Goal: Learn about a topic

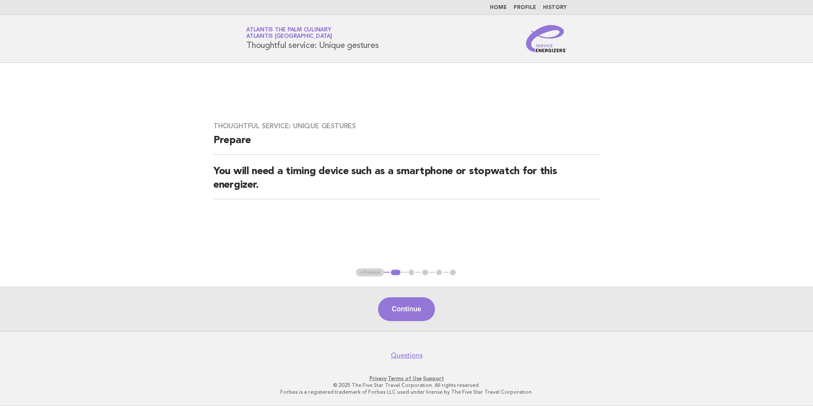
click at [540, 41] on img at bounding box center [546, 38] width 41 height 27
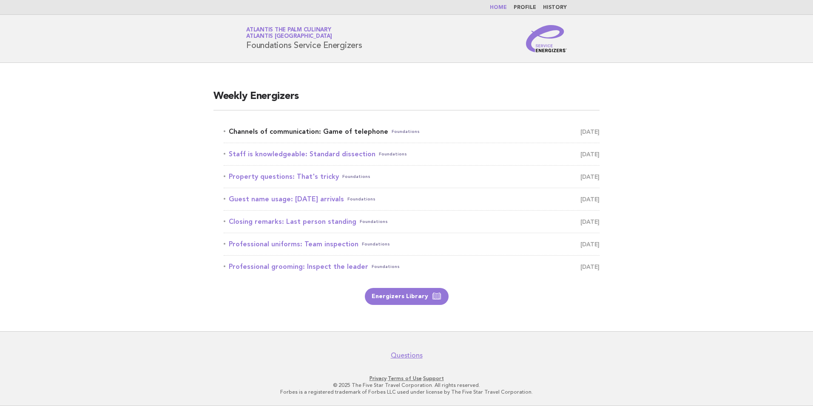
click at [275, 128] on link "Channels of communication: Game of telephone Foundations August 29" at bounding box center [412, 132] width 376 height 12
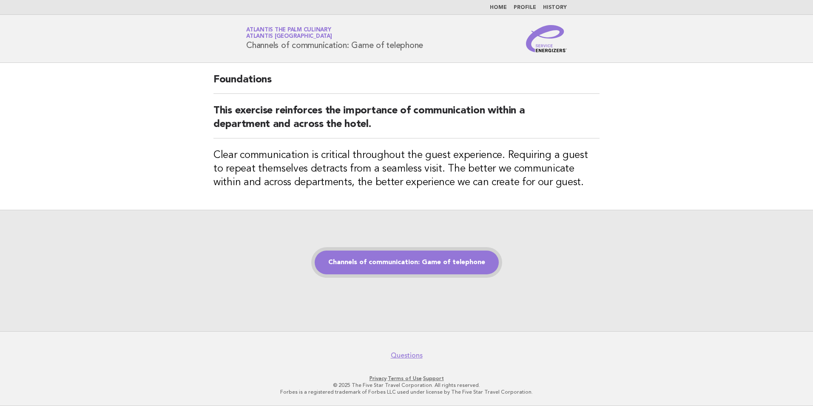
click at [403, 264] on link "Channels of communication: Game of telephone" at bounding box center [407, 263] width 184 height 24
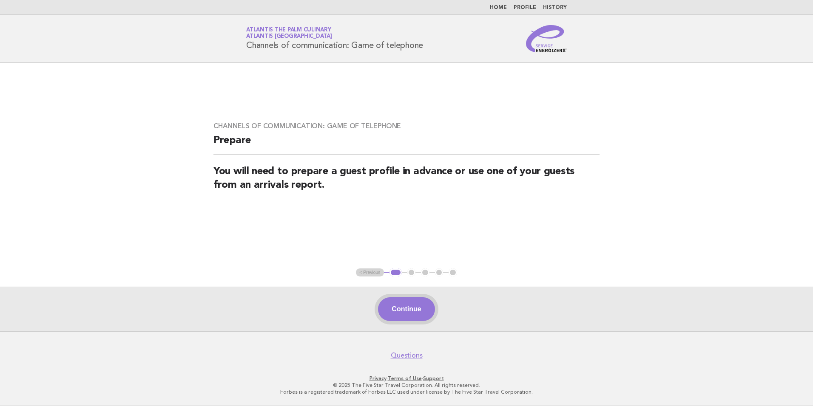
click at [398, 306] on button "Continue" at bounding box center [406, 310] width 57 height 24
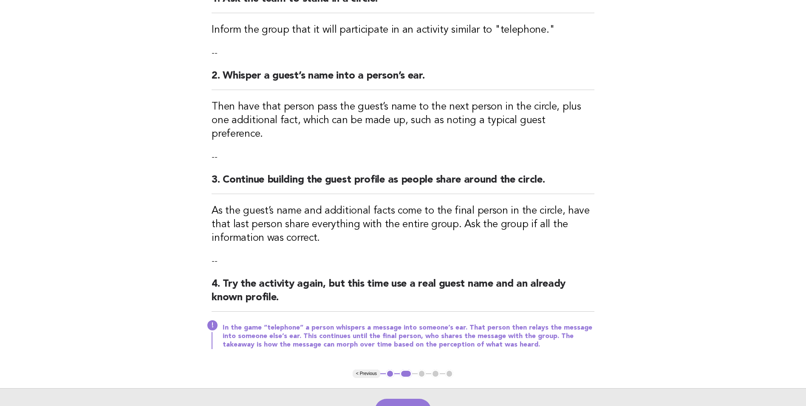
scroll to position [211, 0]
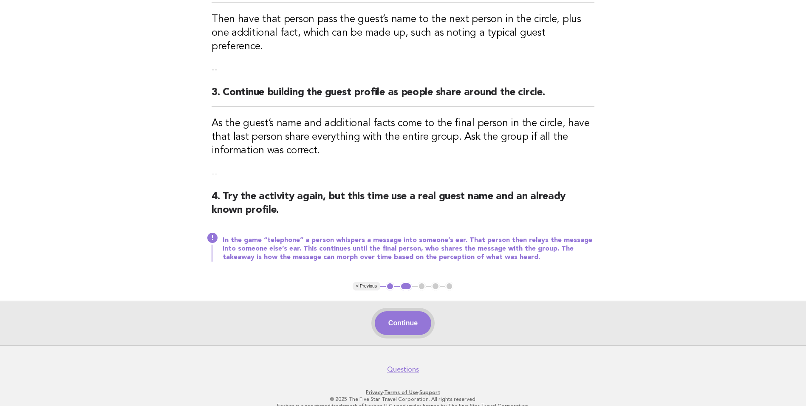
click at [400, 316] on button "Continue" at bounding box center [403, 324] width 57 height 24
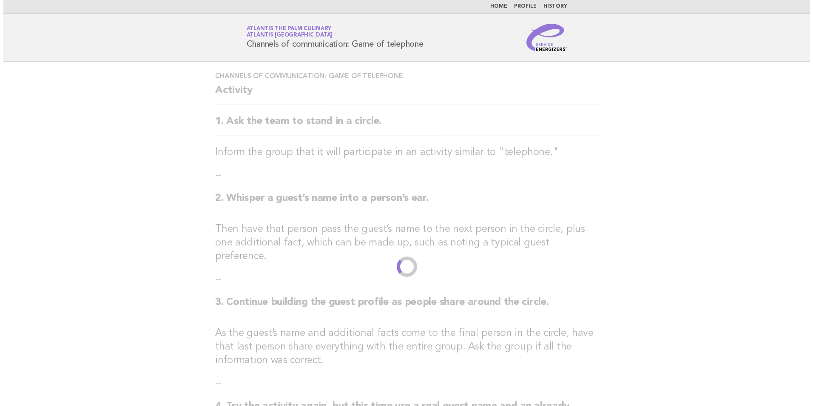
scroll to position [0, 0]
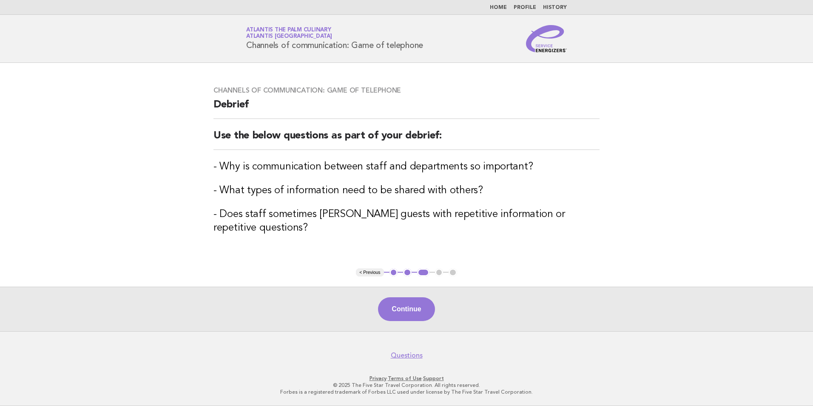
click at [400, 316] on button "Continue" at bounding box center [406, 310] width 57 height 24
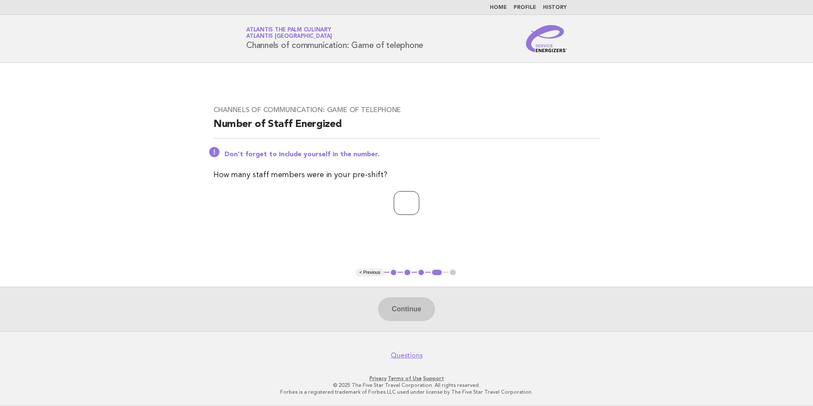
click at [402, 205] on input "number" at bounding box center [407, 203] width 26 height 24
type input "**"
drag, startPoint x: 562, startPoint y: 206, endPoint x: 382, endPoint y: 311, distance: 208.4
click at [561, 207] on p "**" at bounding box center [406, 203] width 386 height 24
click at [404, 310] on button "Continue" at bounding box center [406, 310] width 57 height 24
